Goal: Communication & Community: Answer question/provide support

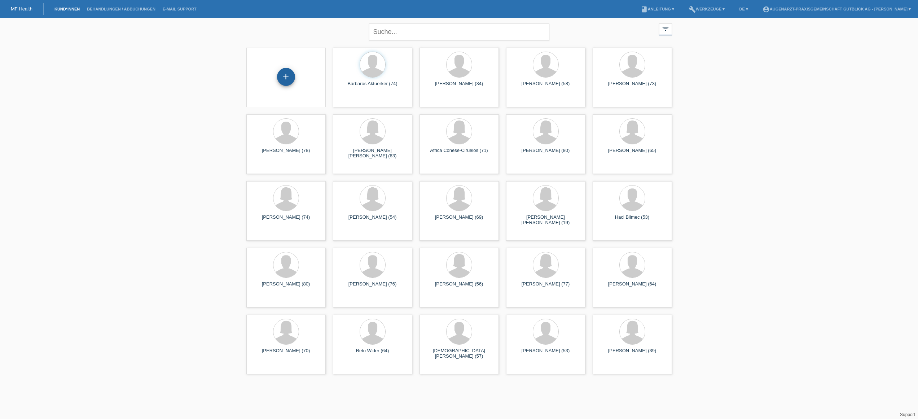
click at [286, 76] on div "+" at bounding box center [286, 77] width 18 height 18
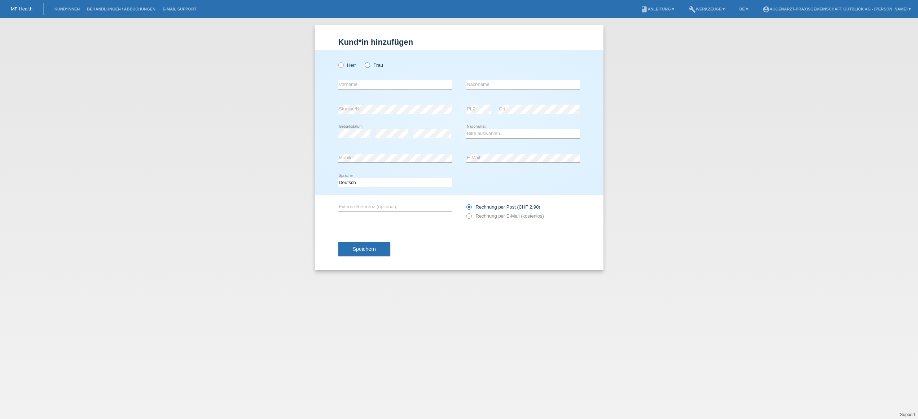
click at [370, 65] on label "Frau" at bounding box center [374, 64] width 18 height 5
click at [369, 65] on input "Frau" at bounding box center [367, 64] width 5 height 5
radio input "true"
click at [368, 83] on input "text" at bounding box center [395, 84] width 114 height 9
type input "Annina"
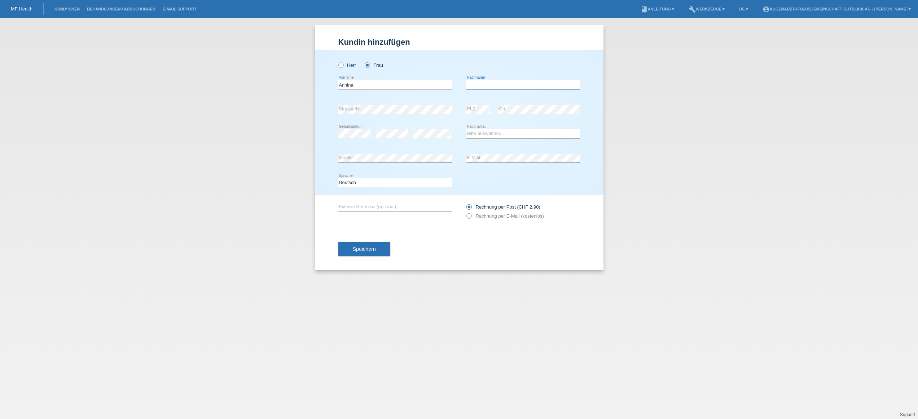
click at [483, 86] on input "text" at bounding box center [523, 84] width 114 height 9
type input "Canty"
click at [460, 107] on div "error Strasse/Nr. error PLZ error Ort" at bounding box center [459, 109] width 242 height 25
click at [509, 122] on div "Bitte auswählen... Schweiz Deutschland Liechtenstein Österreich ------------ Af…" at bounding box center [523, 134] width 114 height 25
click at [485, 103] on div "error PLZ error Ort" at bounding box center [523, 109] width 114 height 25
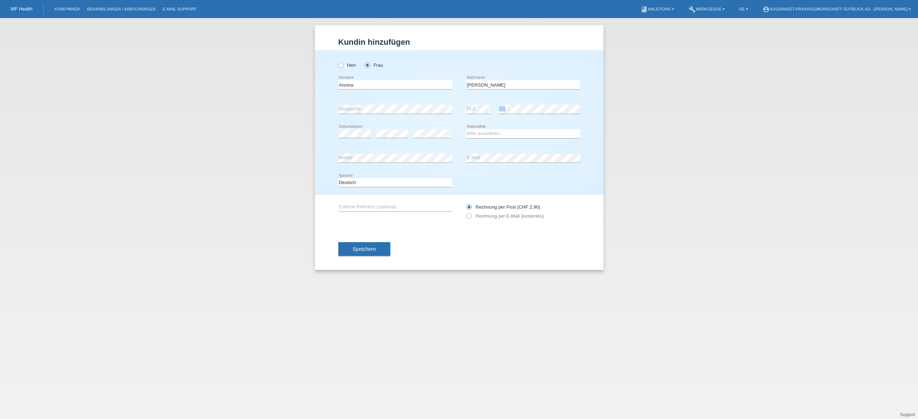
drag, startPoint x: 495, startPoint y: 114, endPoint x: 492, endPoint y: 111, distance: 4.3
click at [493, 114] on div "error PLZ error Ort" at bounding box center [523, 109] width 114 height 25
click at [456, 107] on div "error Strasse/Nr. error PLZ error Ort" at bounding box center [459, 109] width 242 height 25
click at [508, 123] on div "Bitte auswählen... Schweiz Deutschland Liechtenstein Österreich ------------ Af…" at bounding box center [523, 134] width 114 height 25
drag, startPoint x: 386, startPoint y: 123, endPoint x: 385, endPoint y: 127, distance: 4.1
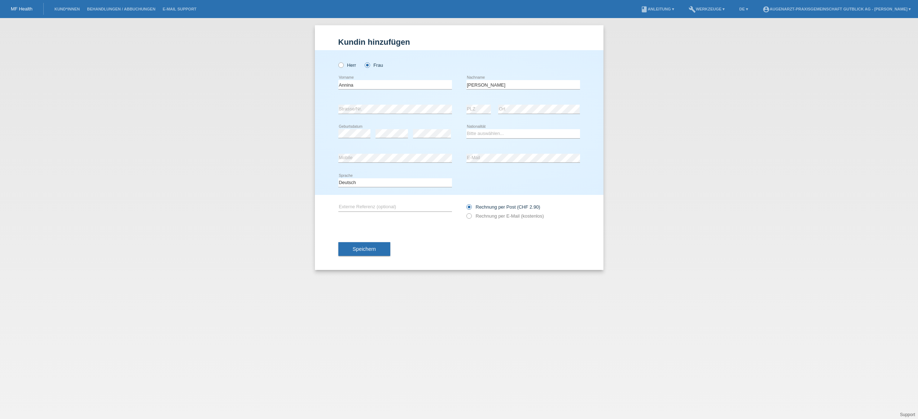
click at [386, 124] on div "error" at bounding box center [391, 134] width 32 height 25
click at [482, 134] on select "Bitte auswählen... Schweiz Deutschland Liechtenstein Österreich ------------ Af…" at bounding box center [523, 133] width 114 height 9
select select "CH"
click at [466, 129] on select "Bitte auswählen... Schweiz Deutschland Liechtenstein Österreich ------------ Af…" at bounding box center [523, 133] width 114 height 9
click at [465, 212] on icon at bounding box center [465, 212] width 0 height 0
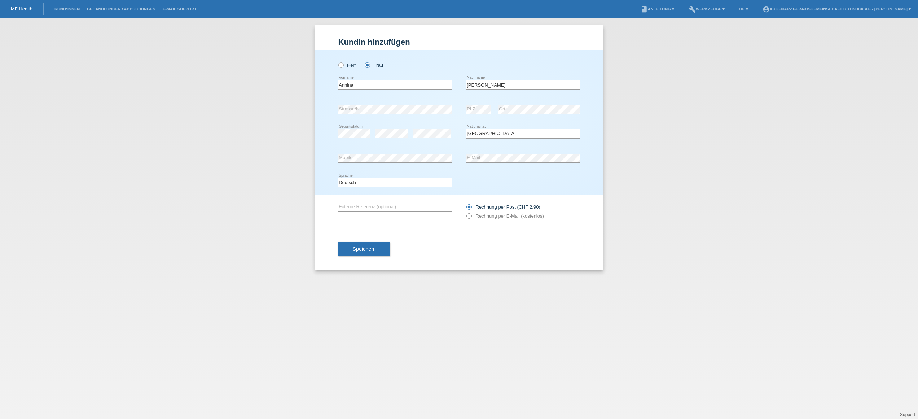
click at [475, 217] on label "Rechnung per E-Mail (kostenlos)" at bounding box center [505, 215] width 78 height 5
click at [465, 212] on icon at bounding box center [465, 212] width 0 height 0
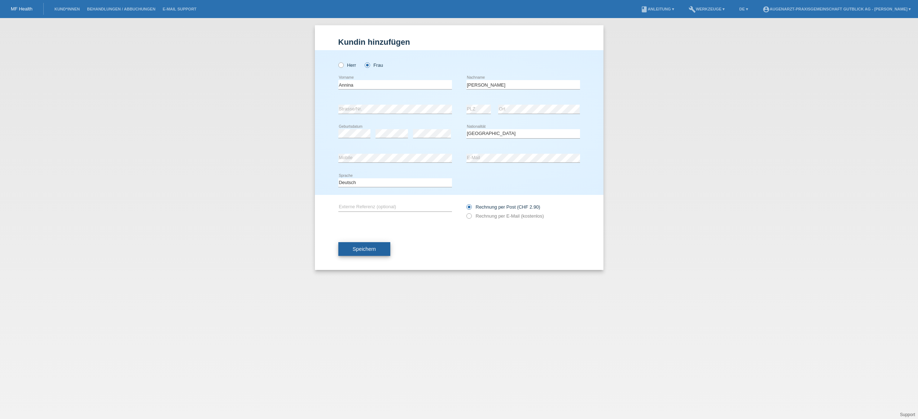
click at [369, 252] on button "Speichern" at bounding box center [364, 249] width 52 height 14
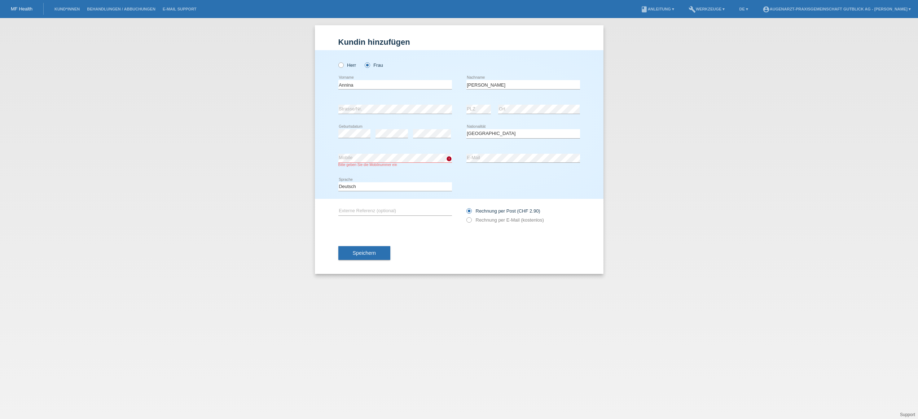
click at [350, 251] on button "Speichern" at bounding box center [364, 253] width 52 height 14
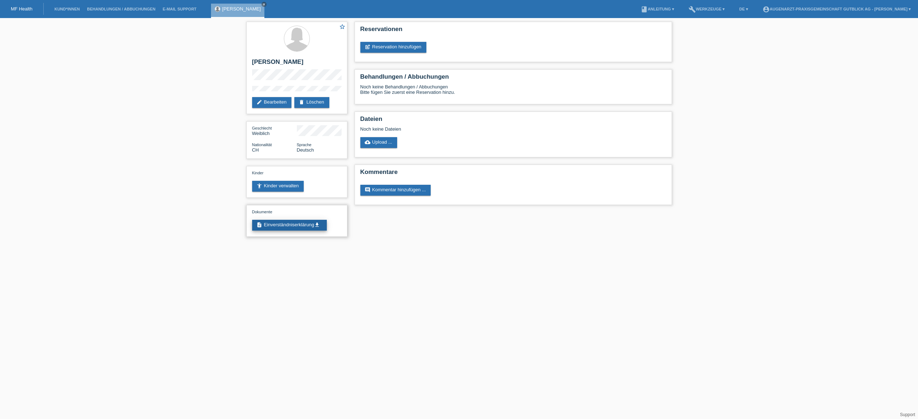
click at [312, 225] on link "description Einverständniserklärung get_app" at bounding box center [289, 225] width 75 height 11
click at [412, 46] on link "post_add Reservation hinzufügen" at bounding box center [393, 47] width 66 height 11
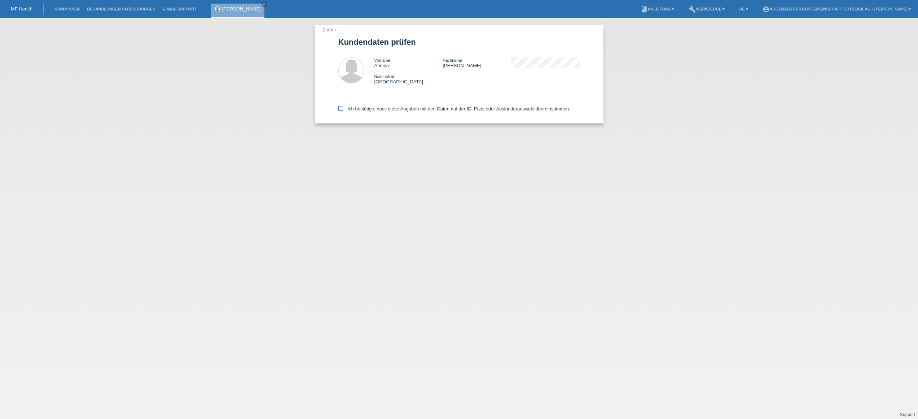
click at [338, 110] on icon at bounding box center [340, 108] width 5 height 5
click at [338, 110] on input "Ich bestätige, dass diese Angaben mit den Daten auf der ID, Pass oder Ausländer…" at bounding box center [340, 108] width 5 height 5
checkbox input "true"
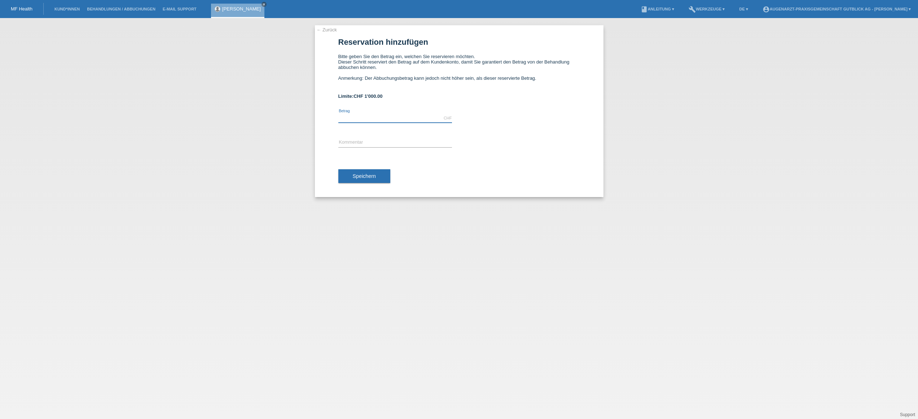
click at [367, 119] on input "text" at bounding box center [395, 118] width 114 height 9
type input "4.50"
click at [361, 139] on input "text" at bounding box center [395, 142] width 114 height 9
type input "L"
drag, startPoint x: 365, startPoint y: 118, endPoint x: 334, endPoint y: 115, distance: 31.2
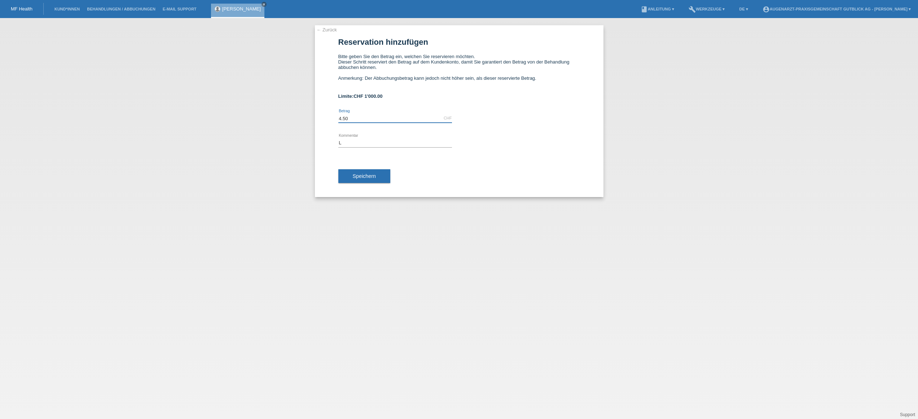
click at [334, 115] on div "← Zurück Reservation hinzufügen Bitte geben Sie den Betrag ein, welchen Sie res…" at bounding box center [459, 111] width 289 height 172
type input "2500.00"
click at [352, 142] on input "L" at bounding box center [395, 142] width 114 height 9
type input "Laser"
click at [368, 174] on span "Speichern" at bounding box center [364, 176] width 23 height 6
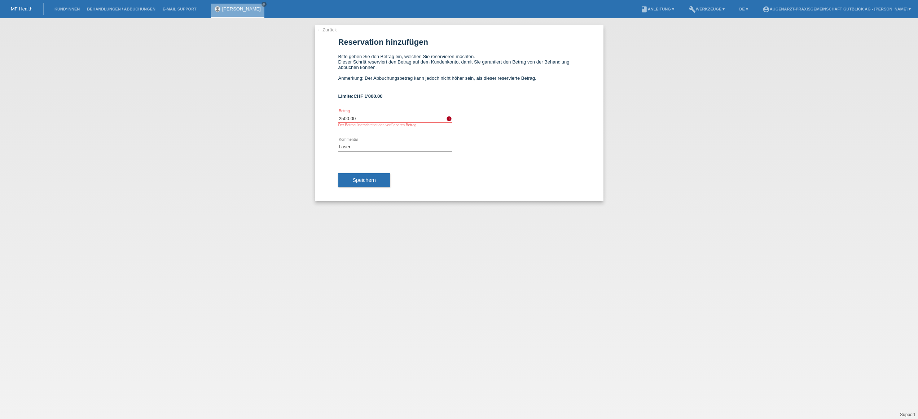
click at [336, 121] on div "← Zurück Reservation hinzufügen Bitte geben Sie den Betrag ein, welchen Sie res…" at bounding box center [459, 113] width 289 height 176
type input "800.00"
click at [365, 182] on span "Speichern" at bounding box center [364, 180] width 23 height 6
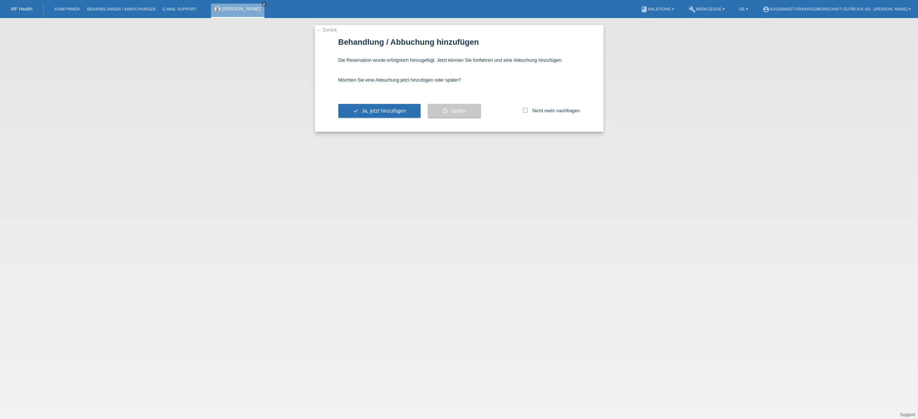
click at [326, 28] on link "← Zurück" at bounding box center [327, 29] width 20 height 5
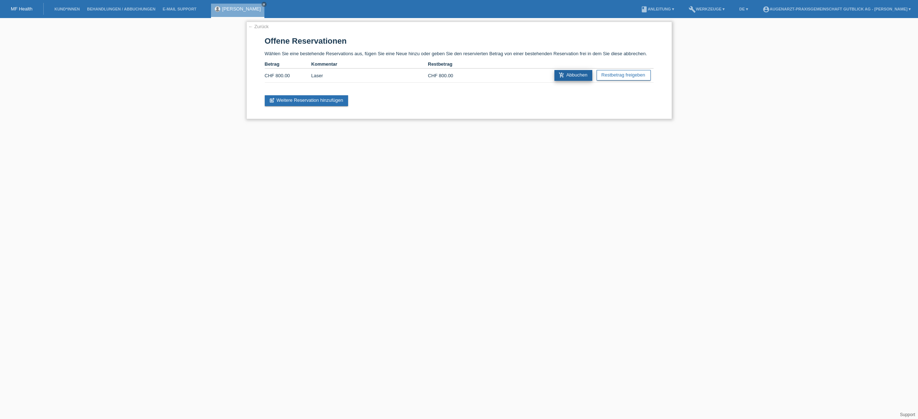
click at [570, 74] on link "add_shopping_cart Abbuchen" at bounding box center [573, 75] width 38 height 11
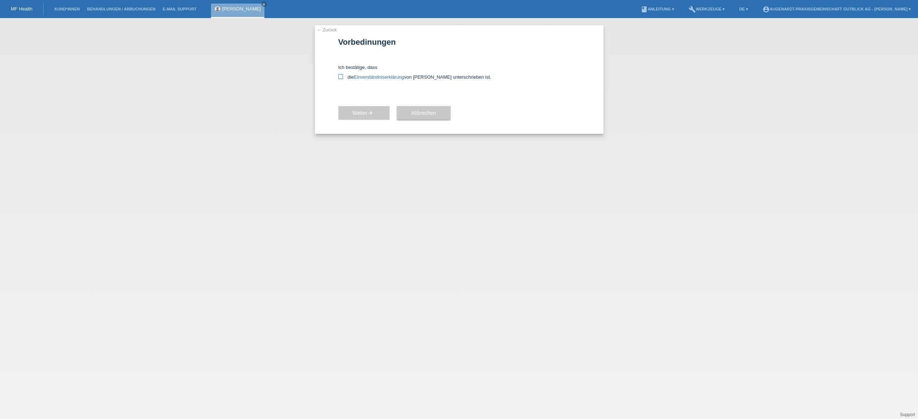
click at [339, 76] on icon at bounding box center [340, 76] width 5 height 5
click at [339, 76] on input "die Einverständniserklärung von der Kundin unterschrieben ist." at bounding box center [340, 76] width 5 height 5
checkbox input "true"
click at [413, 113] on span "Abbrechen" at bounding box center [423, 113] width 25 height 6
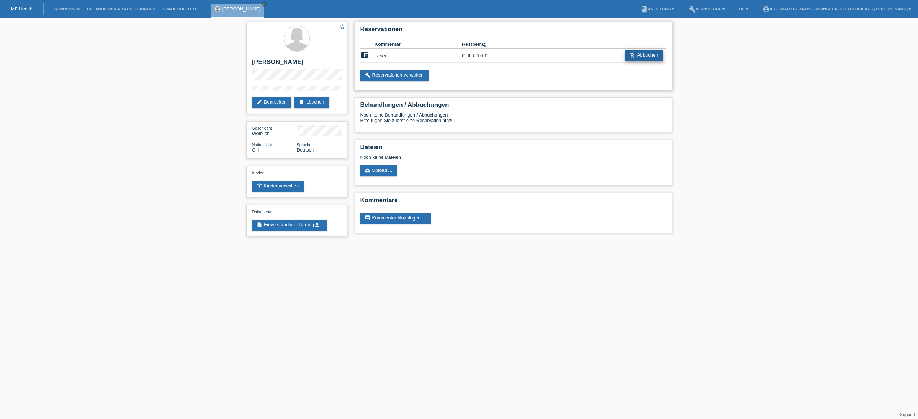
click at [636, 52] on link "add_shopping_cart Abbuchen" at bounding box center [644, 55] width 38 height 11
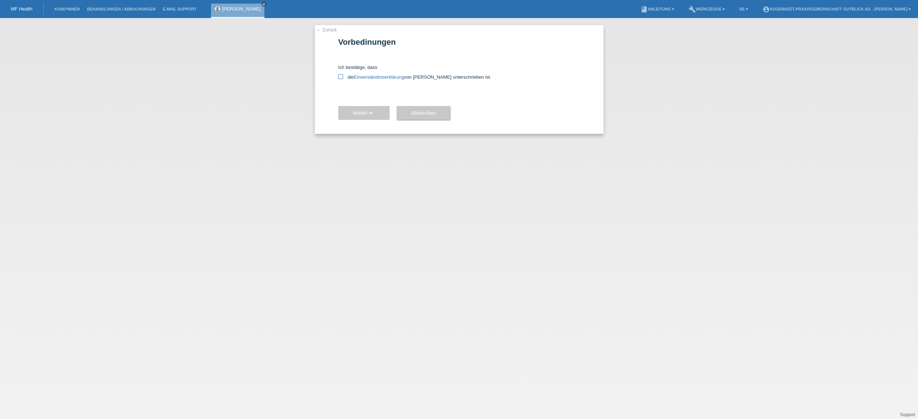
click at [342, 75] on icon at bounding box center [340, 76] width 5 height 5
click at [342, 75] on input "die Einverständniserklärung von der Kundin unterschrieben ist." at bounding box center [340, 76] width 5 height 5
checkbox input "true"
click at [370, 110] on icon "arrow_forward" at bounding box center [371, 113] width 6 height 6
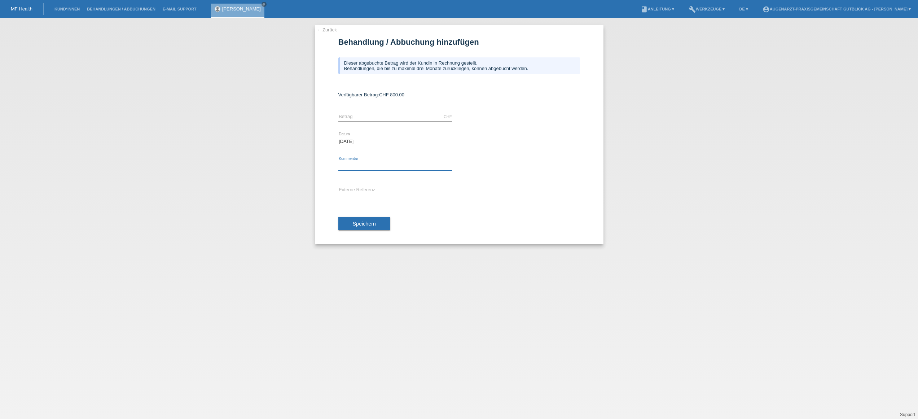
click at [352, 164] on input "text" at bounding box center [395, 165] width 114 height 9
click at [477, 219] on div "Speichern" at bounding box center [459, 224] width 242 height 42
click at [327, 30] on link "← Zurück" at bounding box center [327, 29] width 20 height 5
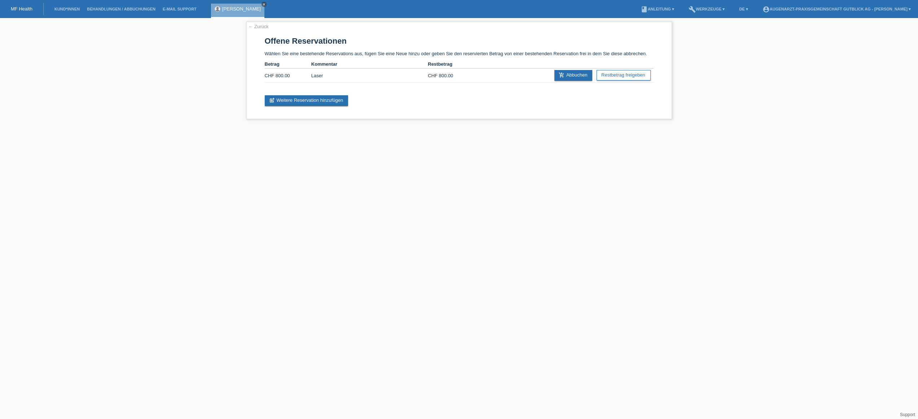
click at [262, 5] on icon "close" at bounding box center [264, 5] width 4 height 4
click at [183, 8] on link "E-Mail Support" at bounding box center [179, 9] width 41 height 4
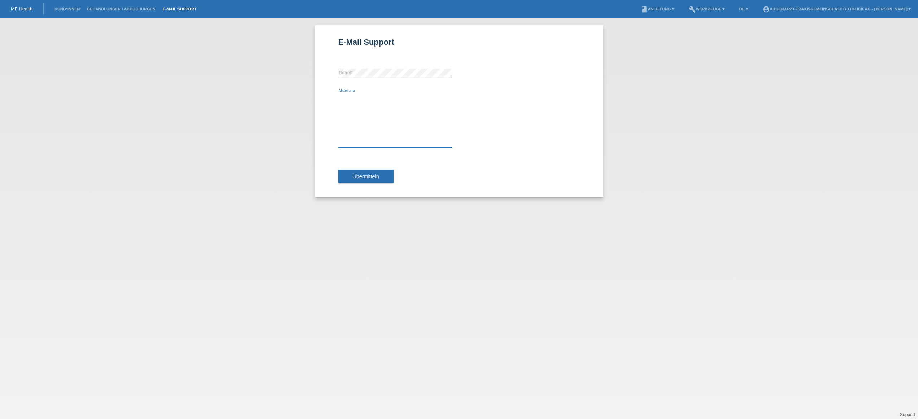
click at [368, 103] on textarea "Mitteilung" at bounding box center [395, 120] width 114 height 54
click at [364, 107] on textarea "Guten Tag ich bitte ISe die Reservation von 80" at bounding box center [395, 120] width 114 height 54
click at [413, 107] on textarea "Guten Tag ich bitte Sie die Reservation von 80" at bounding box center [395, 120] width 114 height 54
click at [341, 106] on textarea "Guten Tag ich bitte Sie die Reservation von 800.-" at bounding box center [395, 120] width 114 height 54
click at [430, 109] on textarea "Guten Tag Ich bitte Sie die Reservation von 800.-" at bounding box center [395, 120] width 114 height 54
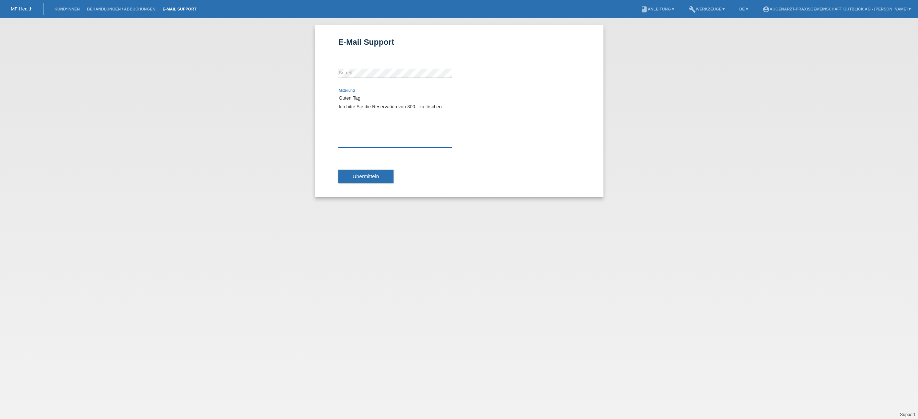
click at [419, 107] on textarea "Guten Tag Ich bitte Sie die Reservation von 800.- zu löschen" at bounding box center [395, 120] width 114 height 54
click at [382, 117] on textarea "Guten Tag Ich bitte Sie die Reservation von 800.- bei [PERSON_NAME] zu löschen" at bounding box center [395, 120] width 114 height 54
type textarea "Guten Tag Ich bitte Sie die Reservation von 800.- bei [PERSON_NAME] zu löschen.…"
click at [369, 175] on span "Übermitteln" at bounding box center [366, 176] width 26 height 6
